Goal: Task Accomplishment & Management: Manage account settings

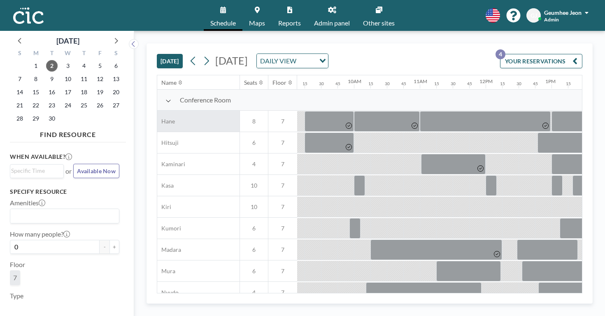
scroll to position [0, 602]
click at [98, 35] on div "[DATE]" at bounding box center [68, 39] width 116 height 16
click at [110, 35] on icon at bounding box center [115, 40] width 11 height 11
click at [62, 61] on span "1" at bounding box center [68, 66] width 12 height 12
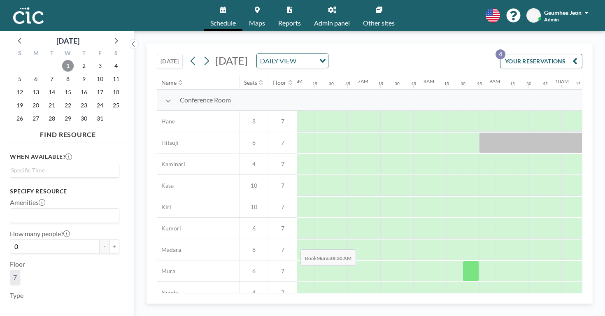
scroll to position [0, 414]
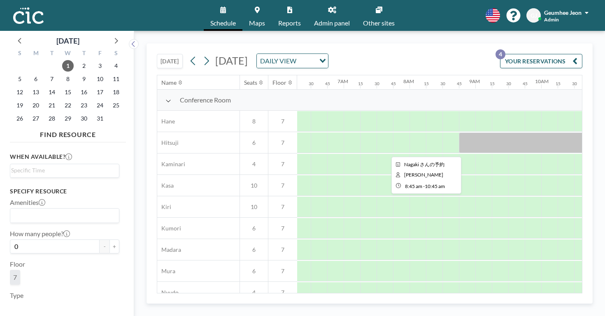
click at [459, 133] on div at bounding box center [525, 143] width 132 height 21
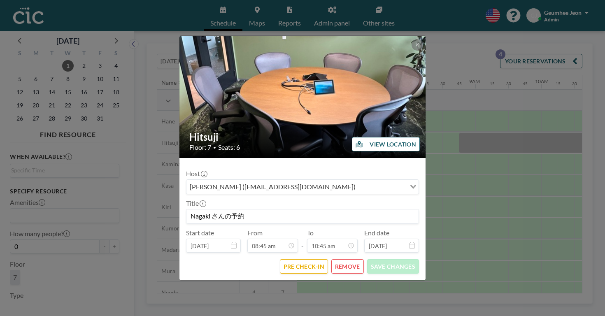
click at [213, 209] on input "Nagaki さんの予約" at bounding box center [302, 216] width 232 height 14
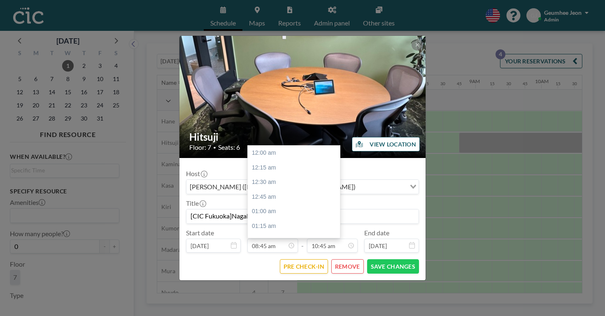
scroll to position [460, 0]
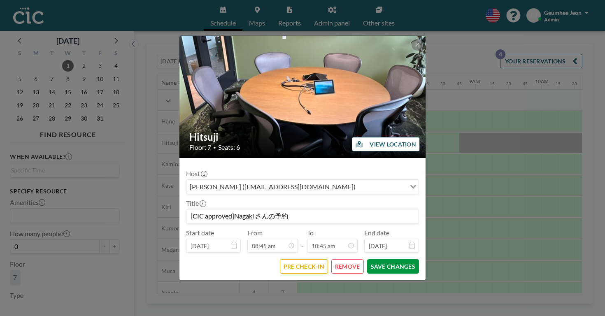
type input "[CIC approved]Nagaki さんの予約"
click at [384, 259] on button "SAVE CHANGES" at bounding box center [393, 266] width 52 height 14
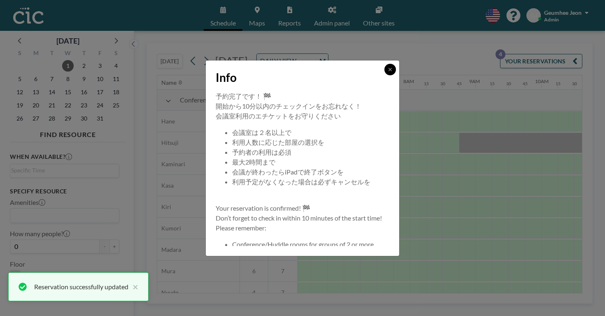
click at [384, 75] on button at bounding box center [390, 70] width 12 height 12
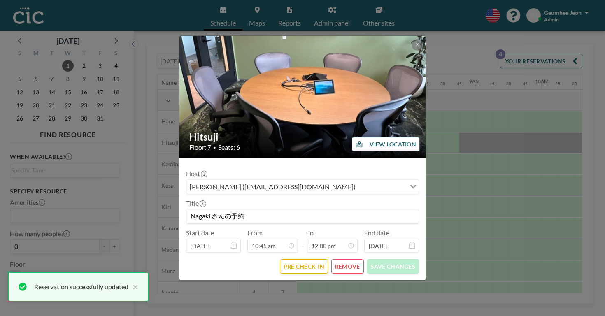
click at [212, 209] on input "Nagaki さんの予約" at bounding box center [302, 216] width 232 height 14
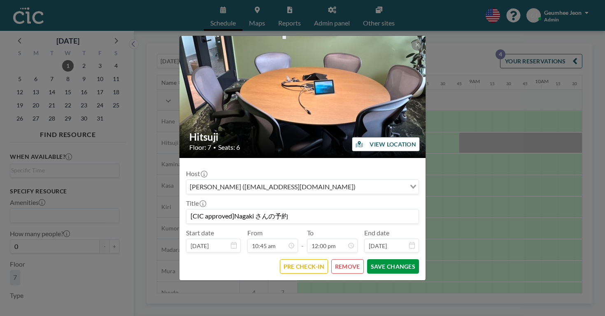
type input "[CIC approved]Nagaki さんの予約"
click at [379, 259] on button "SAVE CHANGES" at bounding box center [393, 266] width 52 height 14
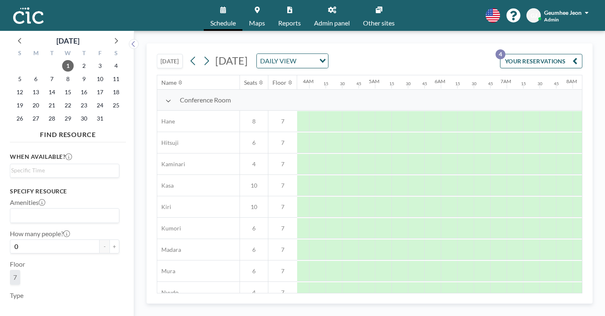
scroll to position [0, 346]
